Goal: Task Accomplishment & Management: Complete application form

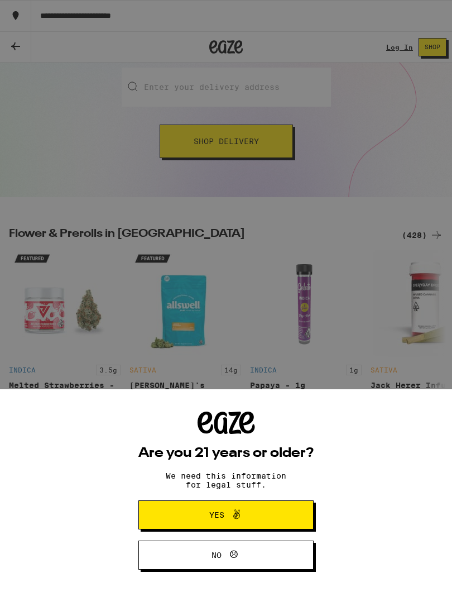
click at [295, 482] on p "We need this information for legal stuff." at bounding box center [226, 480] width 140 height 18
click at [264, 500] on button "Yes" at bounding box center [226, 514] width 175 height 29
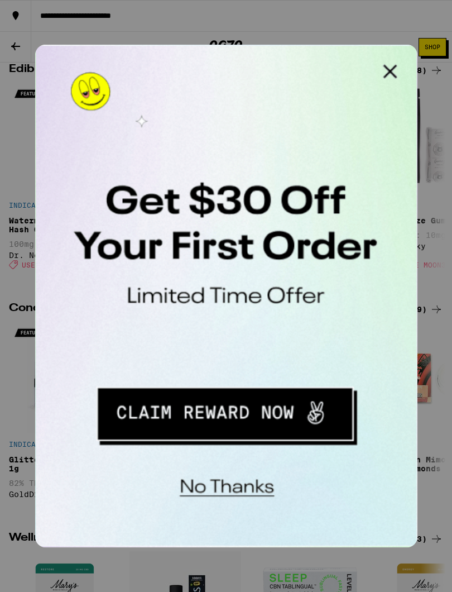
click at [175, 55] on button "Close Modal" at bounding box center [176, 56] width 22 height 22
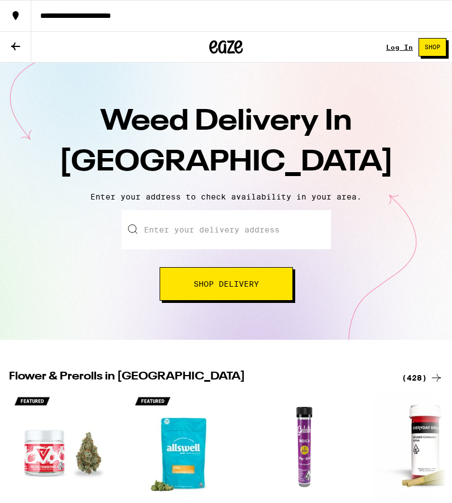
click at [417, 16] on div "**********" at bounding box center [241, 16] width 421 height 8
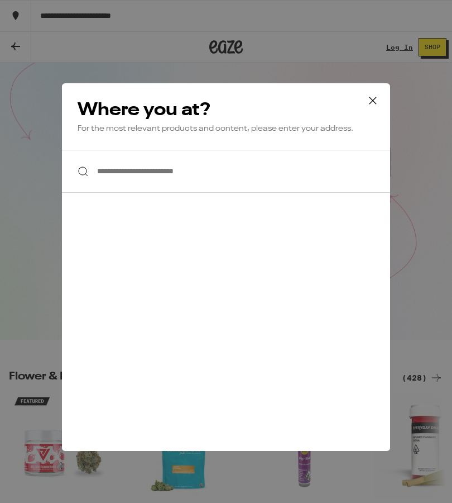
click at [120, 178] on input "**********" at bounding box center [226, 171] width 328 height 43
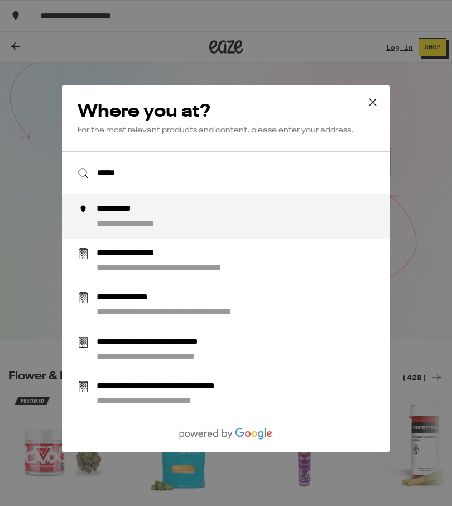
click at [330, 219] on div "**********" at bounding box center [249, 216] width 304 height 27
type input "**********"
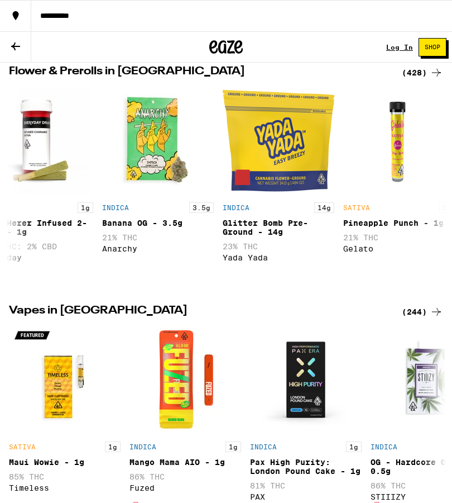
scroll to position [0, 391]
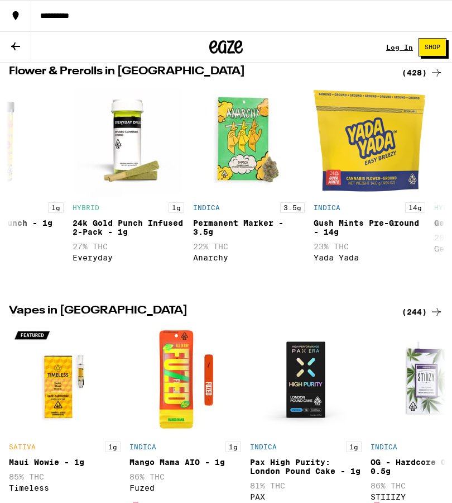
click at [431, 78] on icon at bounding box center [436, 72] width 13 height 13
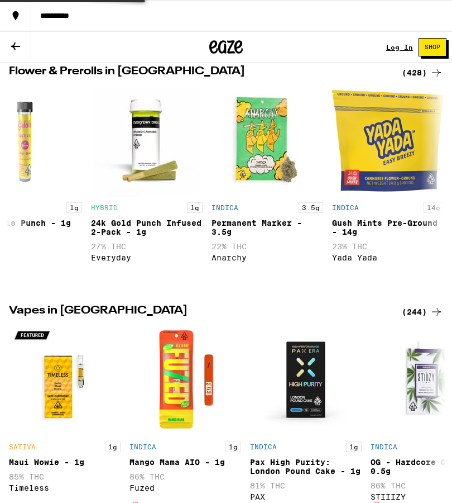
scroll to position [0, 761]
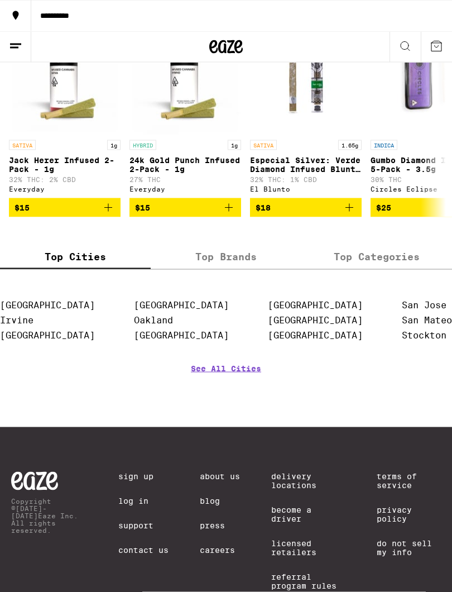
scroll to position [939, 0]
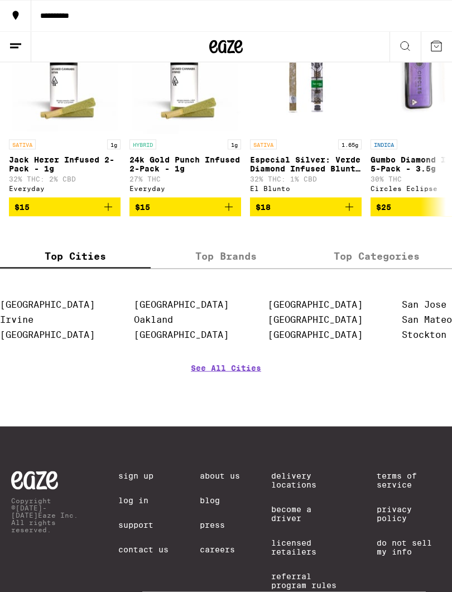
click at [388, 269] on label "Top Categories" at bounding box center [377, 257] width 151 height 24
click at [0, 0] on input "Top Categories" at bounding box center [0, 0] width 0 height 0
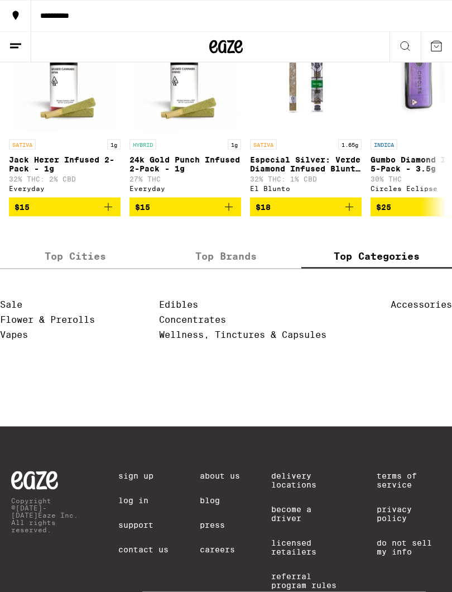
scroll to position [939, 0]
click at [71, 268] on label "Top Cities" at bounding box center [75, 256] width 151 height 24
click at [0, 0] on input "Top Cities" at bounding box center [0, 0] width 0 height 0
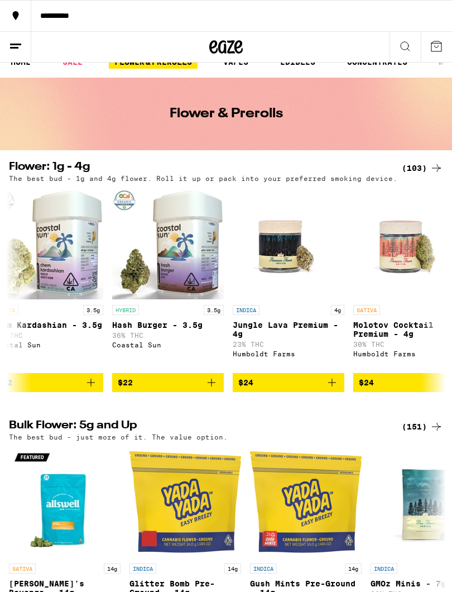
scroll to position [0, 2399]
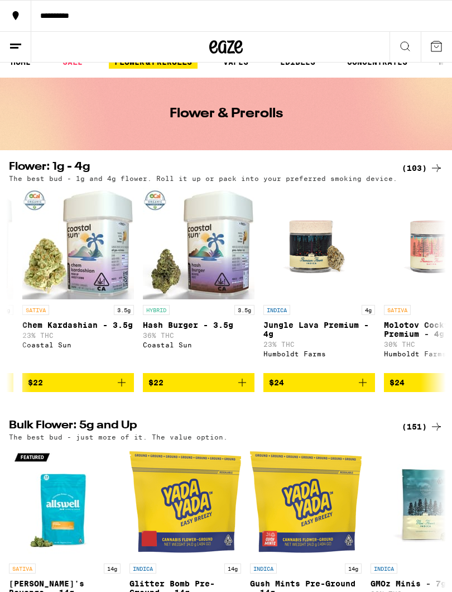
click at [389, 279] on img "Open page for Molotov Cocktail Premium - 4g from Humboldt Farms" at bounding box center [440, 244] width 112 height 112
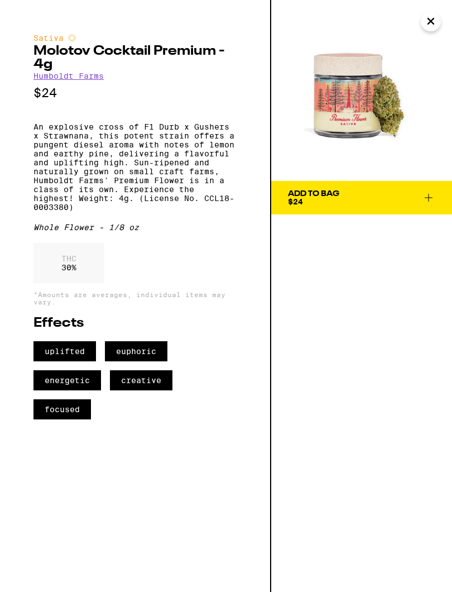
click at [424, 31] on img at bounding box center [361, 90] width 181 height 181
click at [430, 17] on icon "Close" at bounding box center [430, 21] width 13 height 17
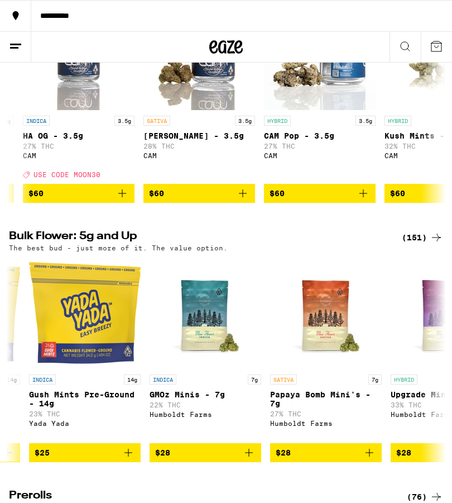
scroll to position [114, 0]
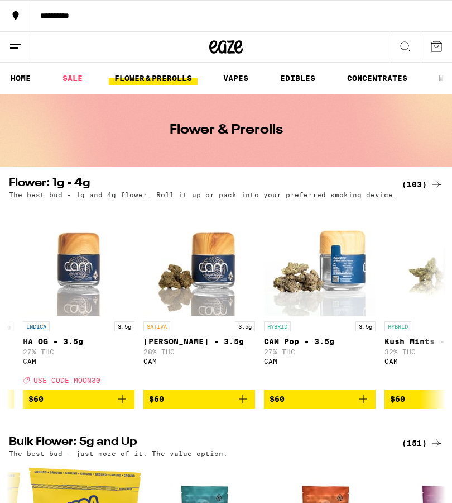
click at [9, 51] on icon at bounding box center [15, 46] width 13 height 13
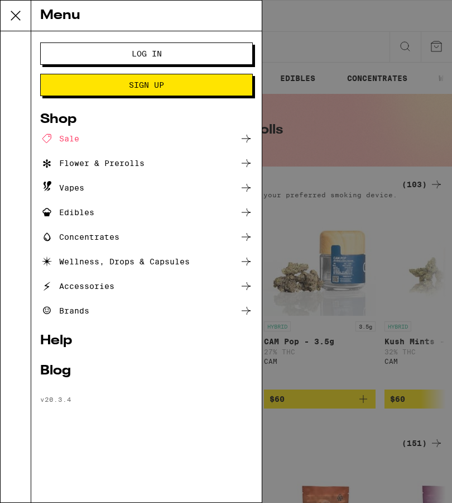
click at [80, 255] on div "Wellness, Drops & Capsules" at bounding box center [115, 261] width 150 height 13
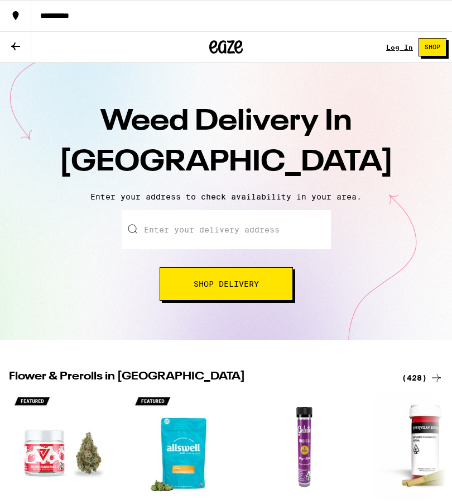
click at [392, 46] on link "Log In" at bounding box center [399, 47] width 27 height 7
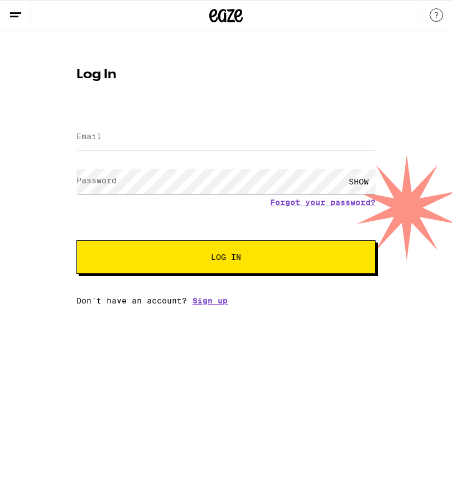
click at [206, 299] on link "Sign up" at bounding box center [210, 300] width 35 height 9
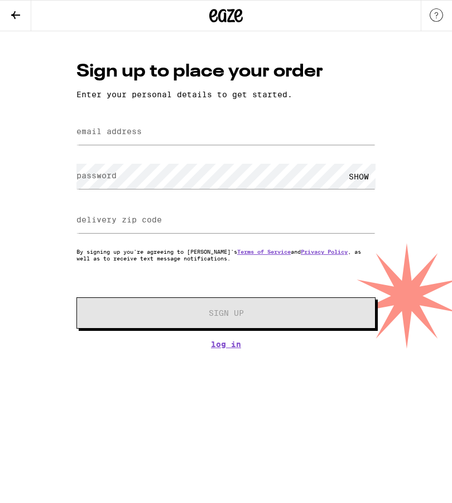
click at [86, 136] on label "email address" at bounding box center [109, 131] width 65 height 9
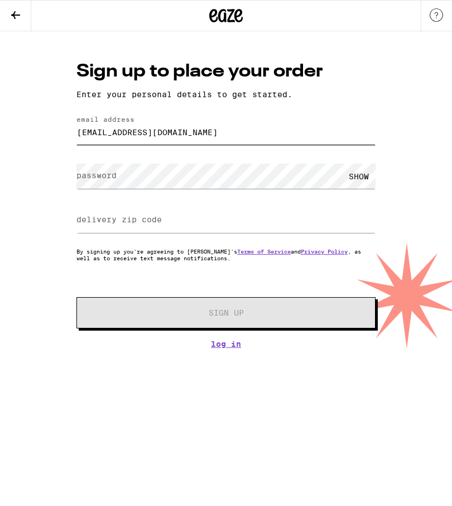
type input "[EMAIL_ADDRESS][DOMAIN_NAME]"
click at [96, 180] on label "password" at bounding box center [97, 175] width 40 height 9
click at [352, 221] on div at bounding box center [226, 220] width 299 height 33
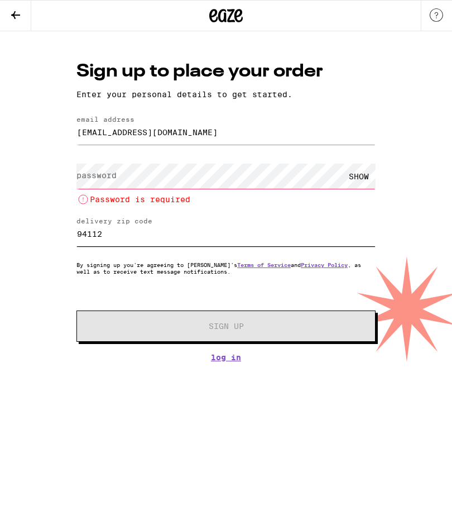
type input "94112"
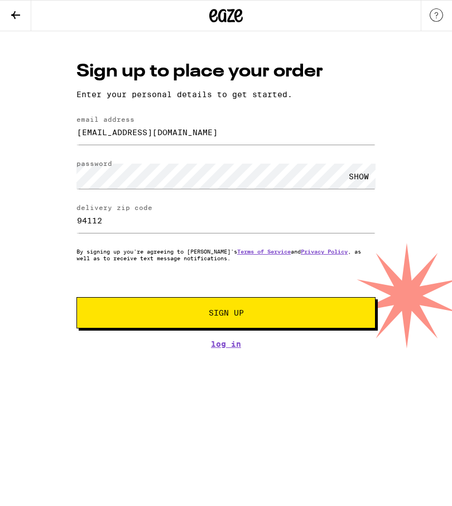
click at [300, 314] on span "Sign Up" at bounding box center [226, 313] width 222 height 8
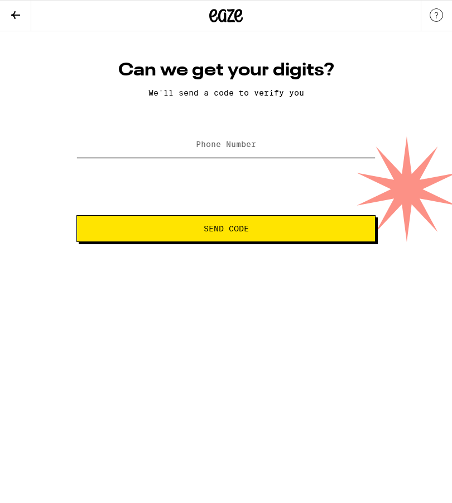
click at [112, 154] on input "Phone Number" at bounding box center [226, 144] width 299 height 25
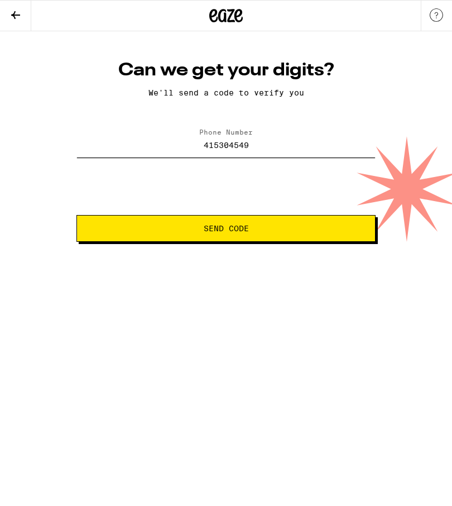
type input "[PHONE_NUMBER]"
click at [109, 229] on span "Send Code" at bounding box center [226, 229] width 280 height 8
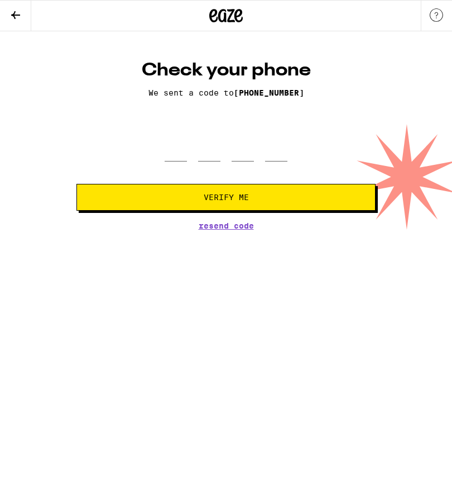
click at [313, 230] on html "Check your phone We sent a code to [PHONE_NUMBER] Verify Me Resend Code Check y…" at bounding box center [226, 115] width 452 height 230
click at [172, 156] on input "tel" at bounding box center [176, 144] width 22 height 33
type input "3"
type input "239"
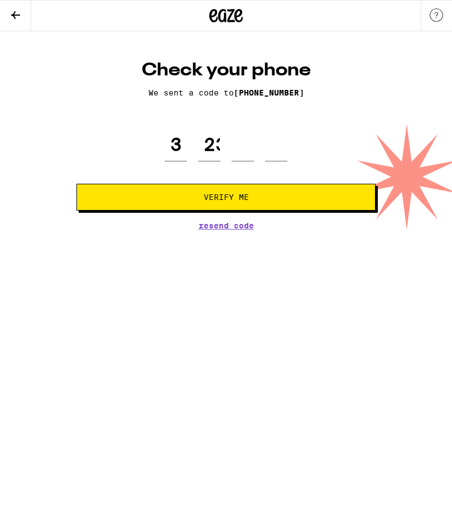
click at [339, 201] on span "Verify Me" at bounding box center [226, 197] width 280 height 8
type input "3"
type input "2"
type input "3"
type input "9"
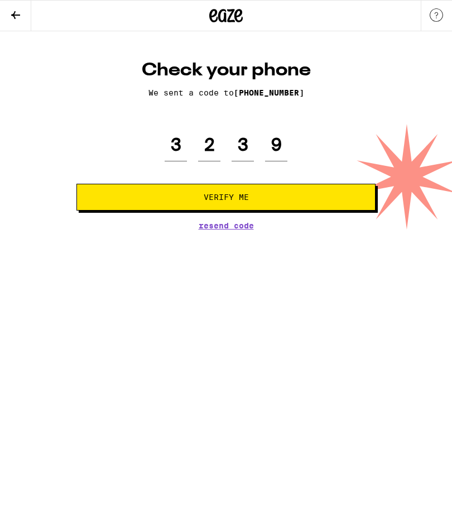
click at [345, 201] on span "Verify Me" at bounding box center [226, 197] width 280 height 8
